Goal: Information Seeking & Learning: Learn about a topic

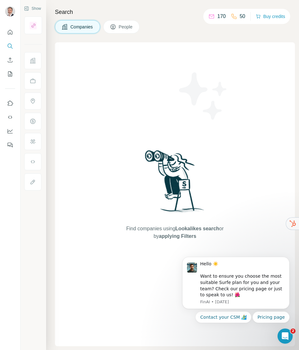
click at [84, 23] on button "Companies" at bounding box center [77, 26] width 45 height 13
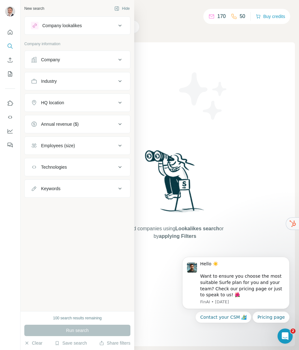
click at [121, 79] on icon at bounding box center [120, 81] width 8 height 8
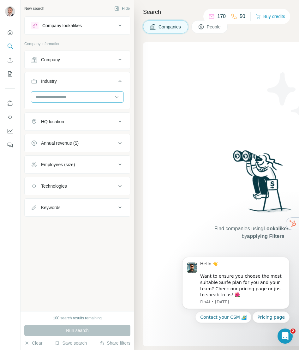
click at [109, 95] on input at bounding box center [74, 96] width 78 height 7
click at [89, 95] on input at bounding box center [74, 96] width 78 height 7
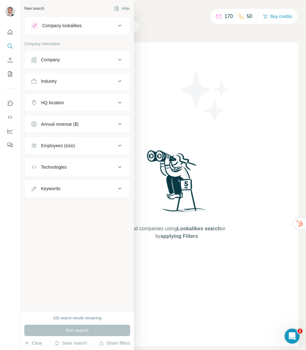
click at [121, 25] on icon at bounding box center [120, 26] width 8 height 8
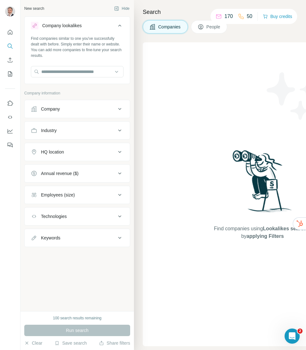
click at [121, 128] on icon at bounding box center [120, 131] width 8 height 8
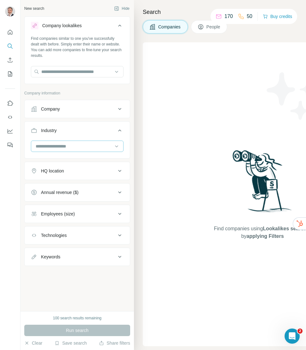
click at [101, 144] on input at bounding box center [74, 146] width 78 height 7
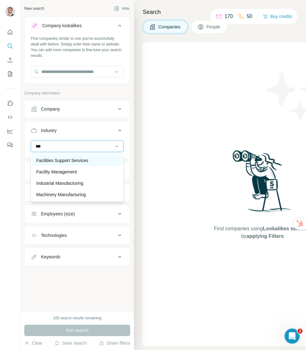
type input "***"
click at [88, 158] on p "Facilities Support Services" at bounding box center [62, 160] width 52 height 6
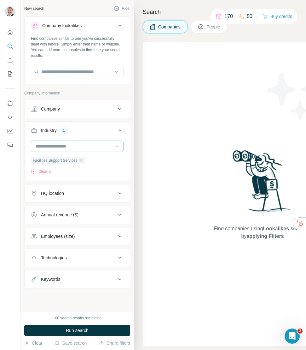
click at [95, 149] on input at bounding box center [74, 146] width 78 height 7
click at [95, 148] on input at bounding box center [74, 146] width 78 height 7
click at [89, 147] on input at bounding box center [74, 146] width 78 height 7
click at [92, 144] on input at bounding box center [74, 146] width 78 height 7
click at [119, 194] on icon at bounding box center [120, 193] width 8 height 8
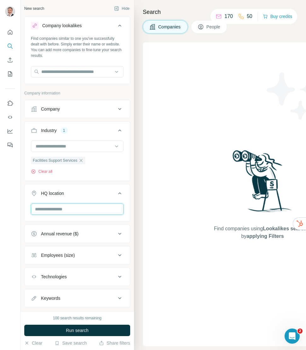
click at [102, 209] on input "text" at bounding box center [77, 208] width 93 height 11
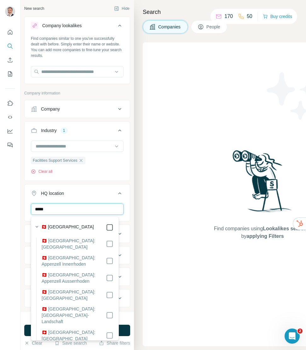
type input "*****"
click at [99, 177] on div "Facilities Support Services Clear all" at bounding box center [77, 159] width 105 height 39
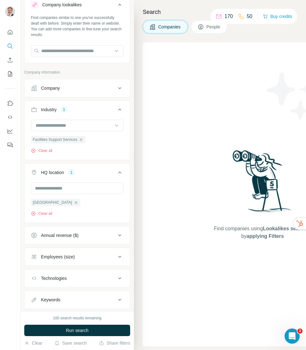
scroll to position [37, 0]
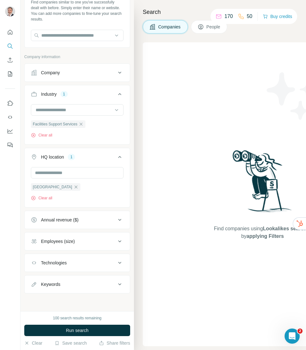
click at [116, 219] on icon at bounding box center [120, 220] width 8 height 8
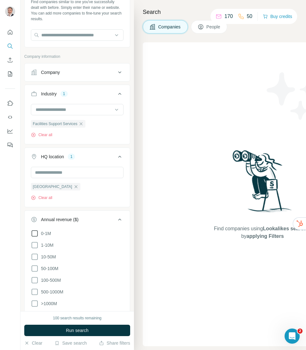
click at [35, 233] on icon at bounding box center [35, 233] width 8 height 8
click at [35, 243] on icon at bounding box center [35, 245] width 8 height 8
click at [34, 258] on icon at bounding box center [35, 257] width 8 height 8
click at [34, 268] on icon at bounding box center [35, 268] width 8 height 8
click at [34, 280] on icon at bounding box center [35, 280] width 8 height 8
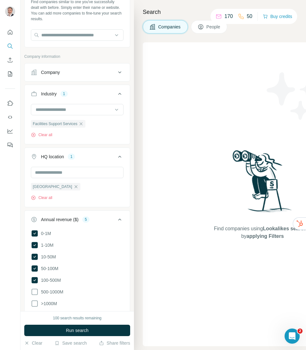
click at [90, 209] on ul "Company Industry 1 Facilities Support Services Clear all HQ location 1 [GEOGRAP…" at bounding box center [77, 225] width 106 height 325
click at [109, 204] on div "[GEOGRAPHIC_DATA] Clear all" at bounding box center [77, 186] width 105 height 39
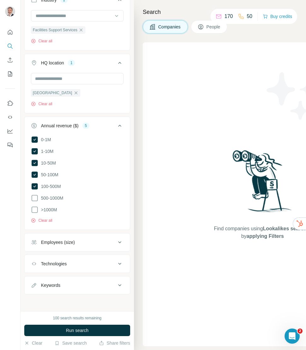
scroll to position [130, 0]
click at [109, 240] on div "Employees (size)" at bounding box center [73, 242] width 85 height 6
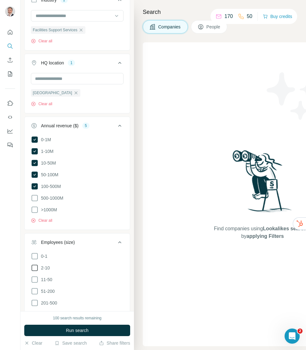
click at [44, 265] on span "2-10" at bounding box center [43, 267] width 11 height 6
click at [48, 276] on span "11-50" at bounding box center [45, 279] width 14 height 6
click at [50, 288] on span "51-200" at bounding box center [46, 291] width 16 height 6
click at [51, 299] on span "201-500" at bounding box center [47, 302] width 19 height 6
click at [92, 231] on ul "Company Industry 1 Facilities Support Services Clear all HQ location 1 [GEOGRAP…" at bounding box center [77, 208] width 106 height 478
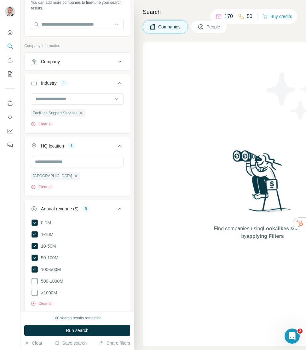
scroll to position [22, 0]
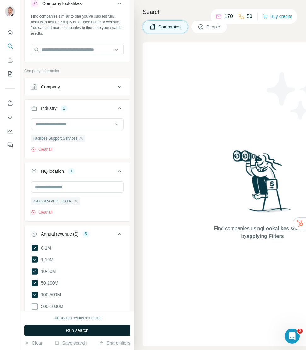
click at [87, 332] on span "Run search" at bounding box center [77, 330] width 23 height 6
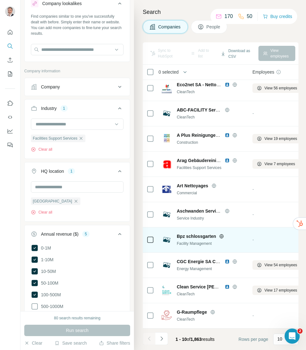
scroll to position [7, 0]
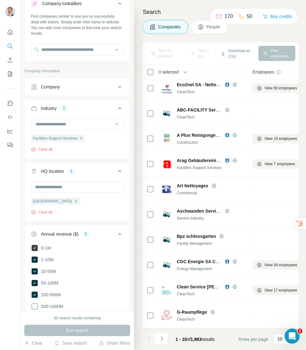
click at [35, 249] on icon at bounding box center [35, 248] width 6 height 6
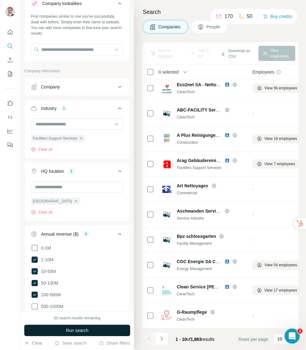
click at [71, 331] on span "Run search" at bounding box center [77, 330] width 23 height 6
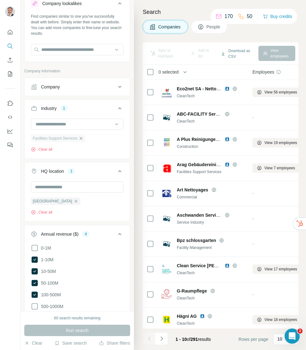
click at [82, 138] on icon "button" at bounding box center [81, 138] width 5 height 5
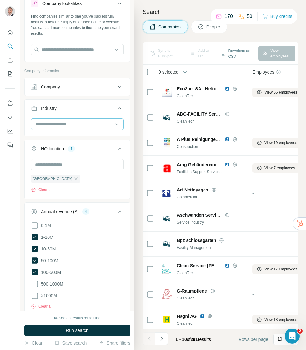
click at [77, 125] on input at bounding box center [74, 124] width 78 height 7
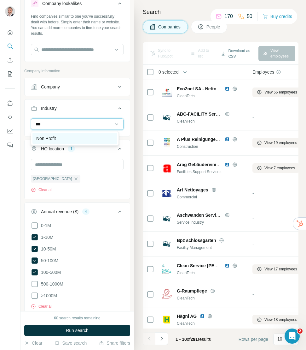
type input "***"
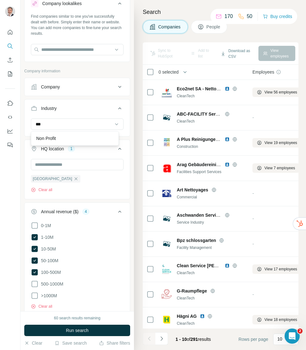
click at [69, 135] on div "Non Profit" at bounding box center [74, 138] width 77 height 6
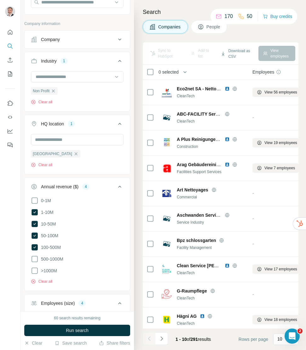
scroll to position [70, 0]
click at [34, 201] on icon at bounding box center [35, 200] width 8 height 8
click at [77, 327] on span "Run search" at bounding box center [77, 330] width 23 height 6
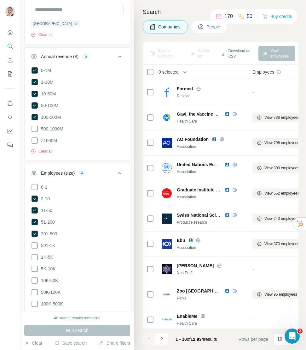
scroll to position [201, 0]
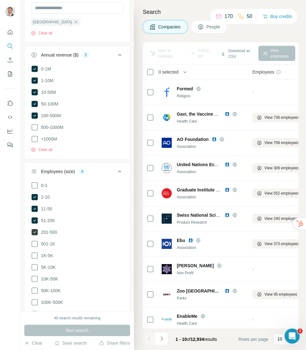
click at [36, 229] on icon at bounding box center [35, 232] width 6 height 6
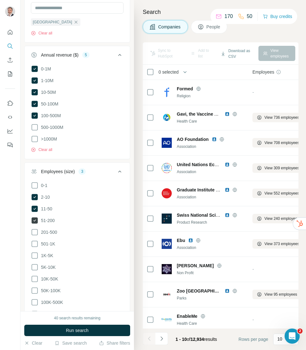
click at [35, 220] on icon at bounding box center [35, 220] width 6 height 6
click at [77, 326] on button "Run search" at bounding box center [77, 329] width 106 height 11
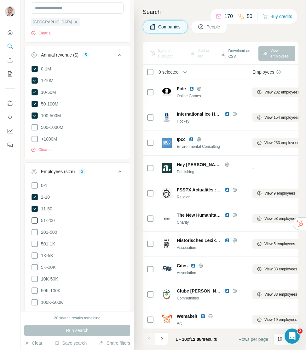
click at [36, 219] on icon at bounding box center [35, 220] width 8 height 8
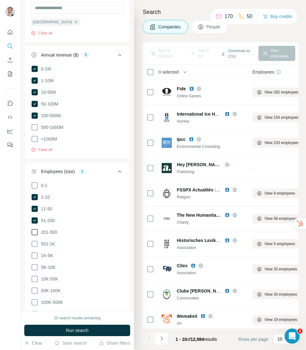
click at [36, 231] on icon at bounding box center [35, 232] width 8 height 8
click at [79, 332] on span "Run search" at bounding box center [77, 330] width 23 height 6
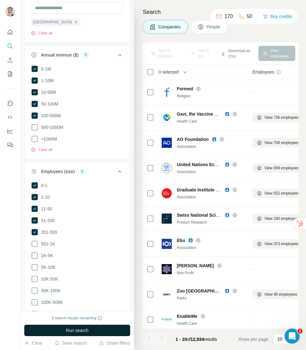
click at [76, 331] on span "Run search" at bounding box center [77, 330] width 23 height 6
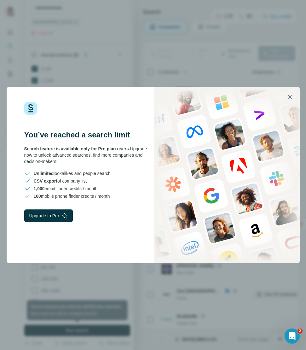
click at [289, 97] on icon "button" at bounding box center [290, 97] width 8 height 8
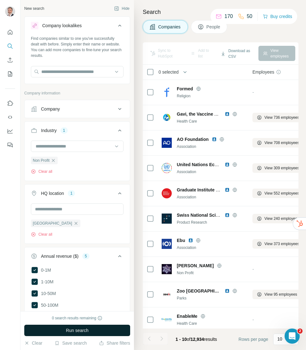
click at [78, 333] on span "Run search" at bounding box center [77, 330] width 23 height 6
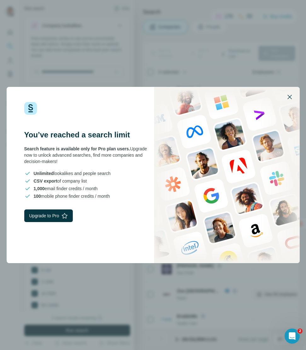
click at [292, 98] on icon "button" at bounding box center [290, 97] width 8 height 8
